Goal: Transaction & Acquisition: Purchase product/service

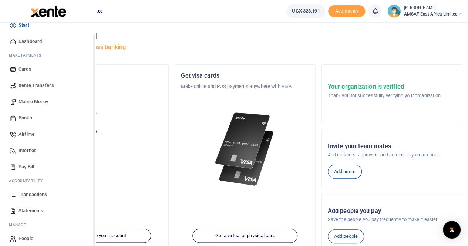
scroll to position [18, 0]
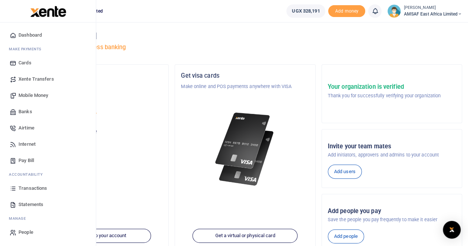
click at [33, 187] on span "Transactions" at bounding box center [32, 188] width 28 height 7
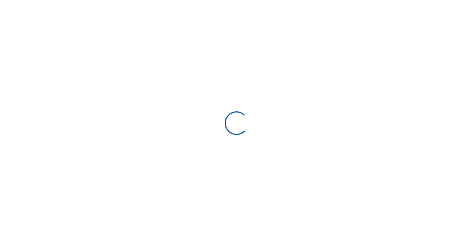
type input "08/01/2025 - 08/30/2025"
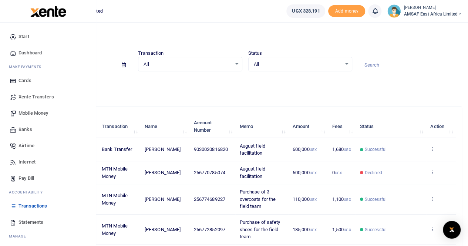
click at [20, 36] on span "Start" at bounding box center [23, 36] width 11 height 7
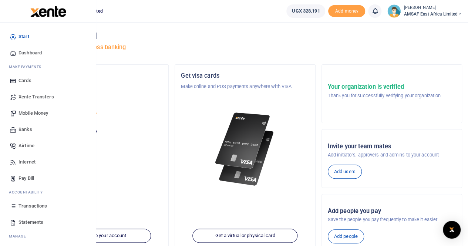
click at [23, 131] on span "Banks" at bounding box center [25, 129] width 14 height 7
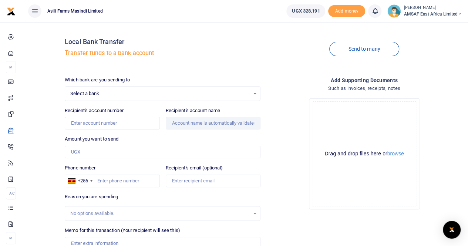
click at [117, 91] on span "Select a bank" at bounding box center [159, 93] width 179 height 7
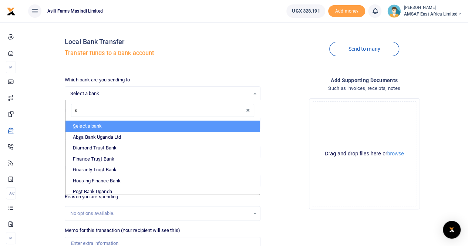
type input "st"
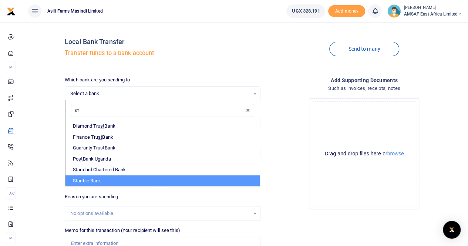
click at [91, 178] on li "St anbic Bank" at bounding box center [162, 180] width 194 height 11
select select "STANBIC"
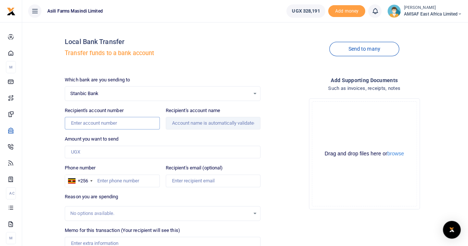
click at [92, 125] on input "Recipient's account number" at bounding box center [112, 123] width 95 height 13
type input "9030022824626"
click at [101, 162] on div "Which bank are you sending to Stanbic Bank Select an option... Select a bank AB…" at bounding box center [163, 183] width 202 height 215
type input "[PERSON_NAME]"
